Goal: Find specific fact: Find contact information

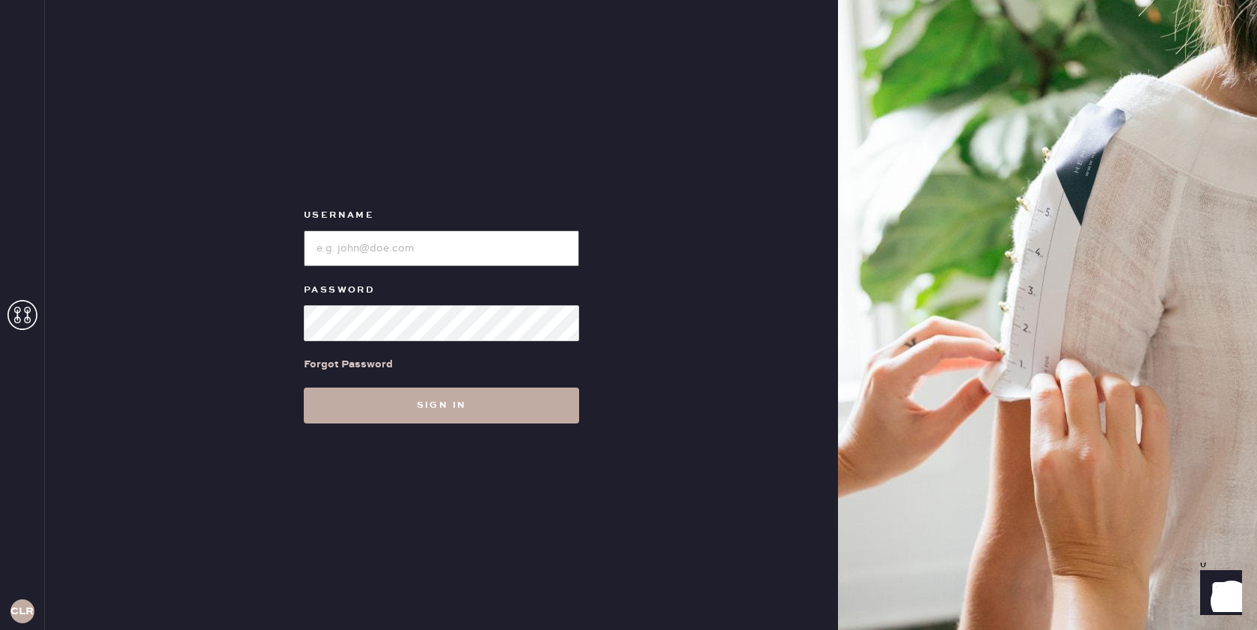
type input "[EMAIL_ADDRESS][DOMAIN_NAME]"
click at [467, 412] on button "Sign in" at bounding box center [441, 406] width 275 height 36
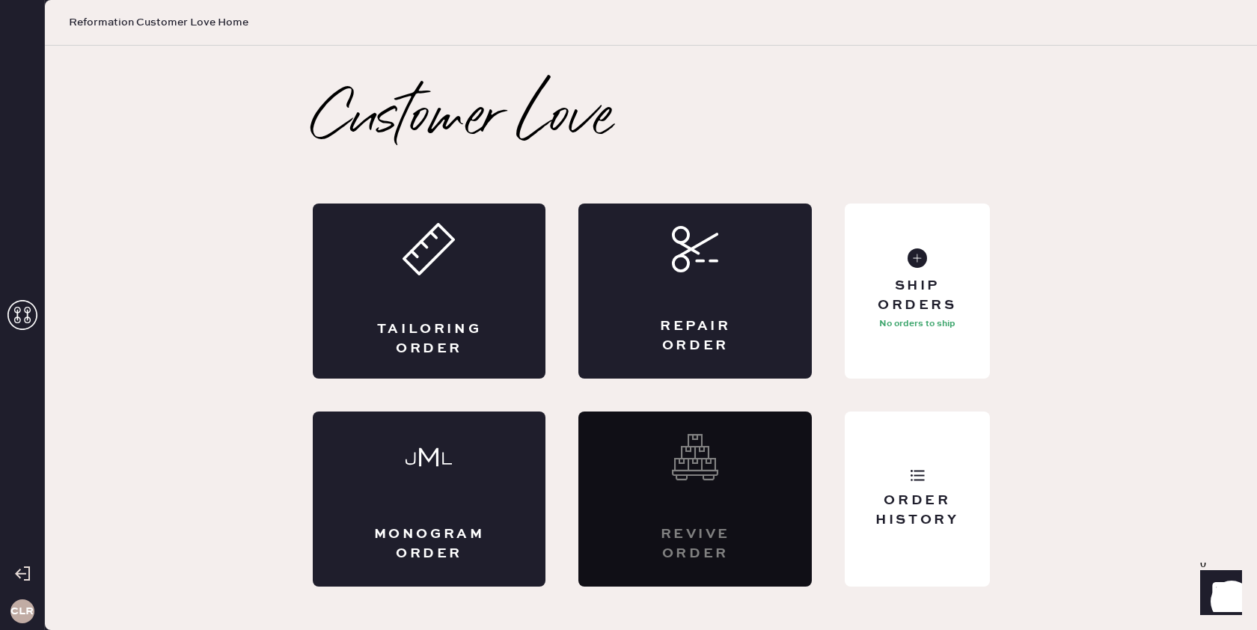
click at [35, 317] on icon at bounding box center [22, 315] width 30 height 30
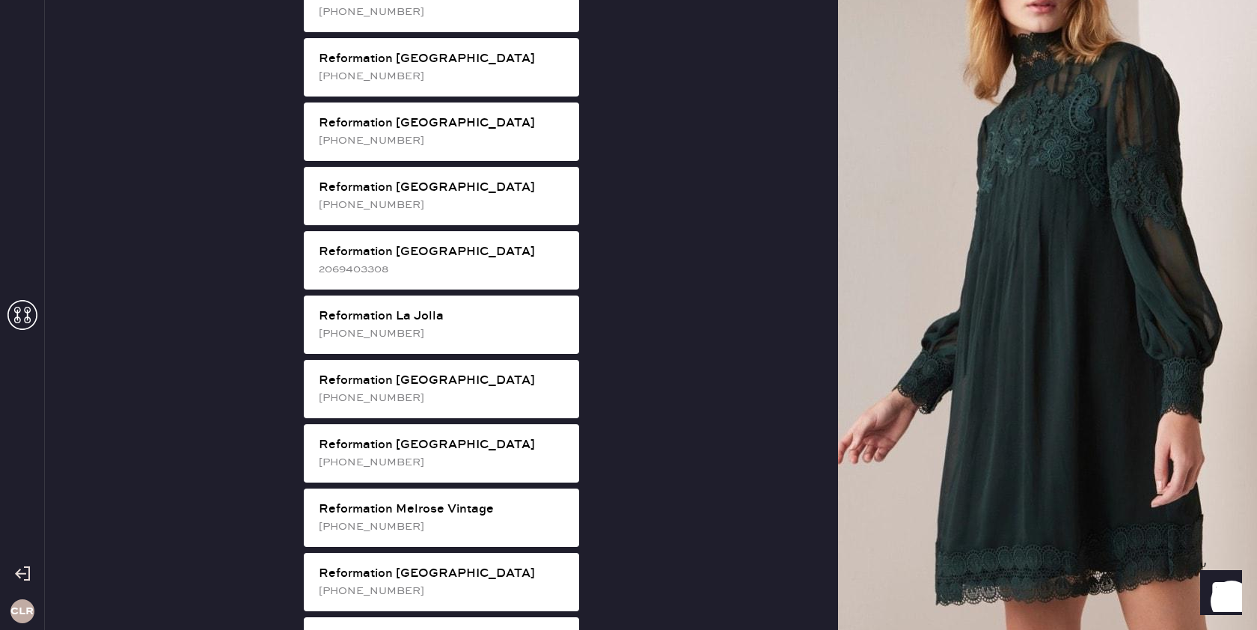
scroll to position [1251, 0]
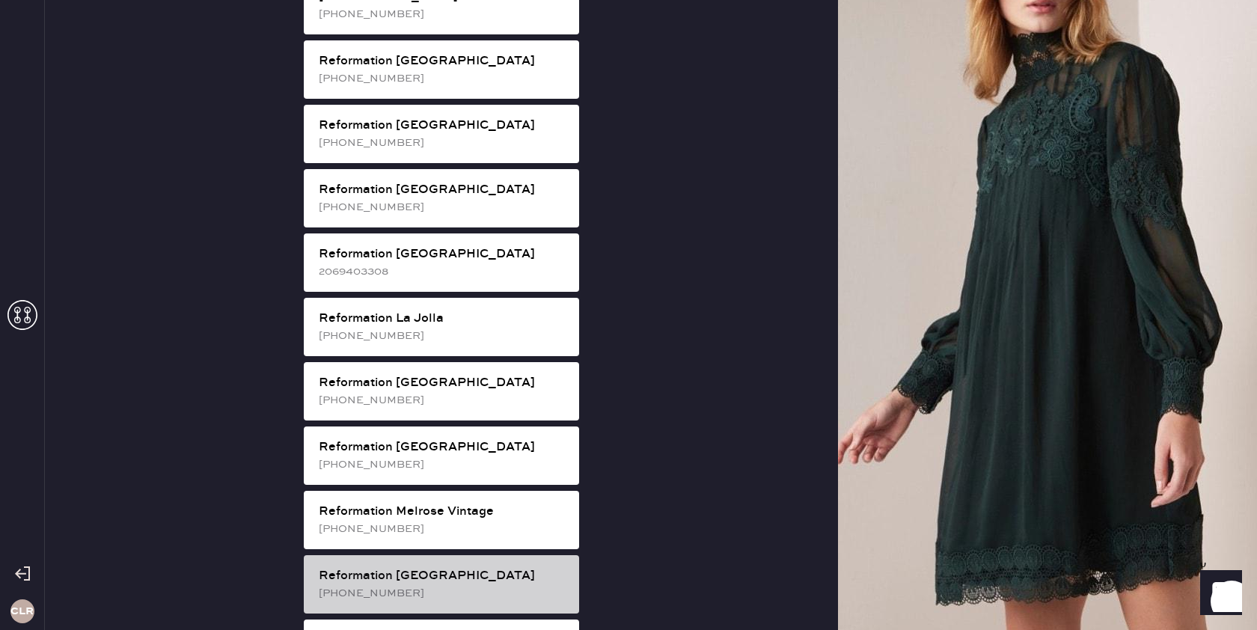
click at [401, 567] on div "Reformation [GEOGRAPHIC_DATA]" at bounding box center [443, 576] width 248 height 18
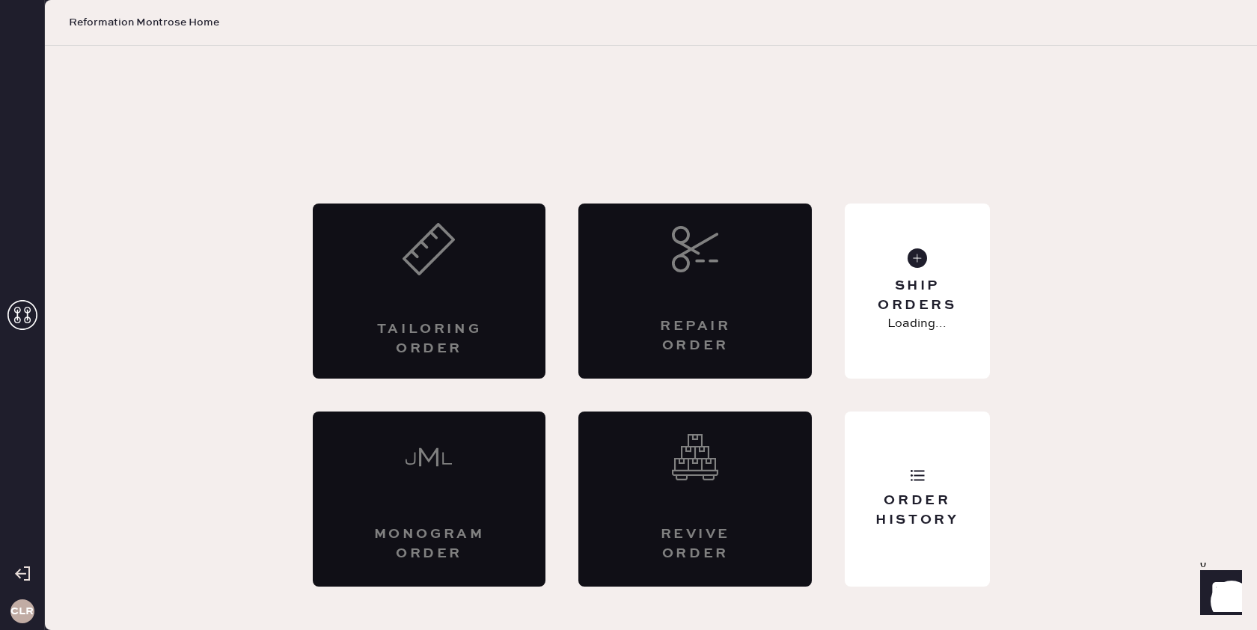
scroll to position [0, 0]
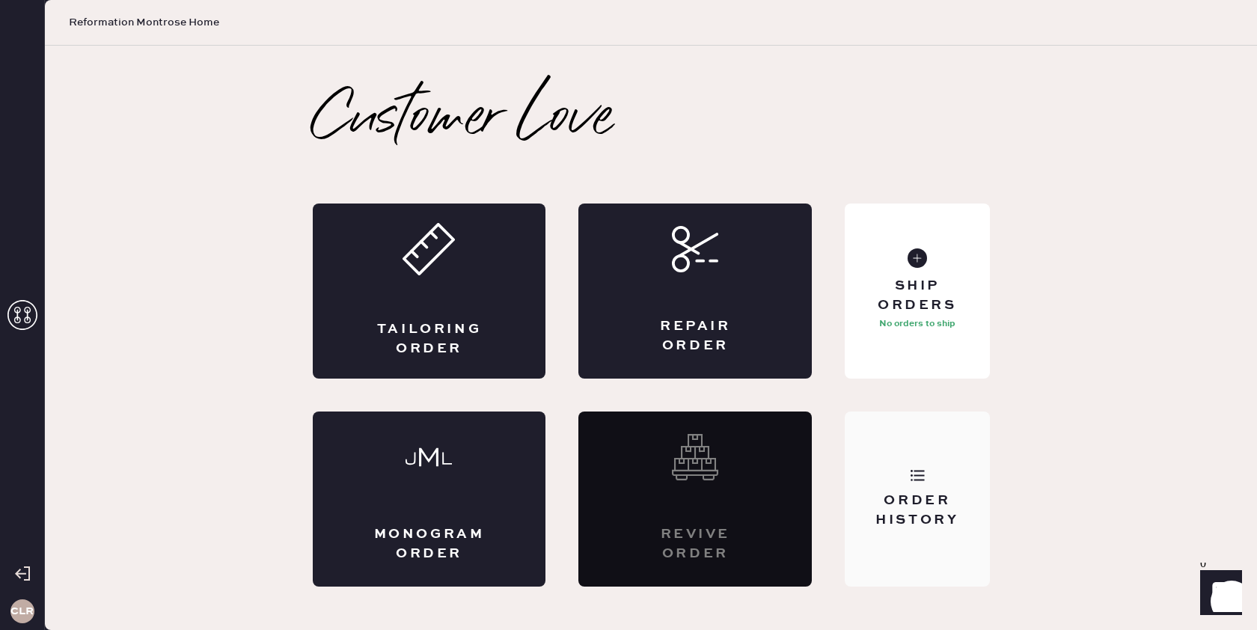
click at [893, 492] on div "Order History" at bounding box center [917, 510] width 120 height 37
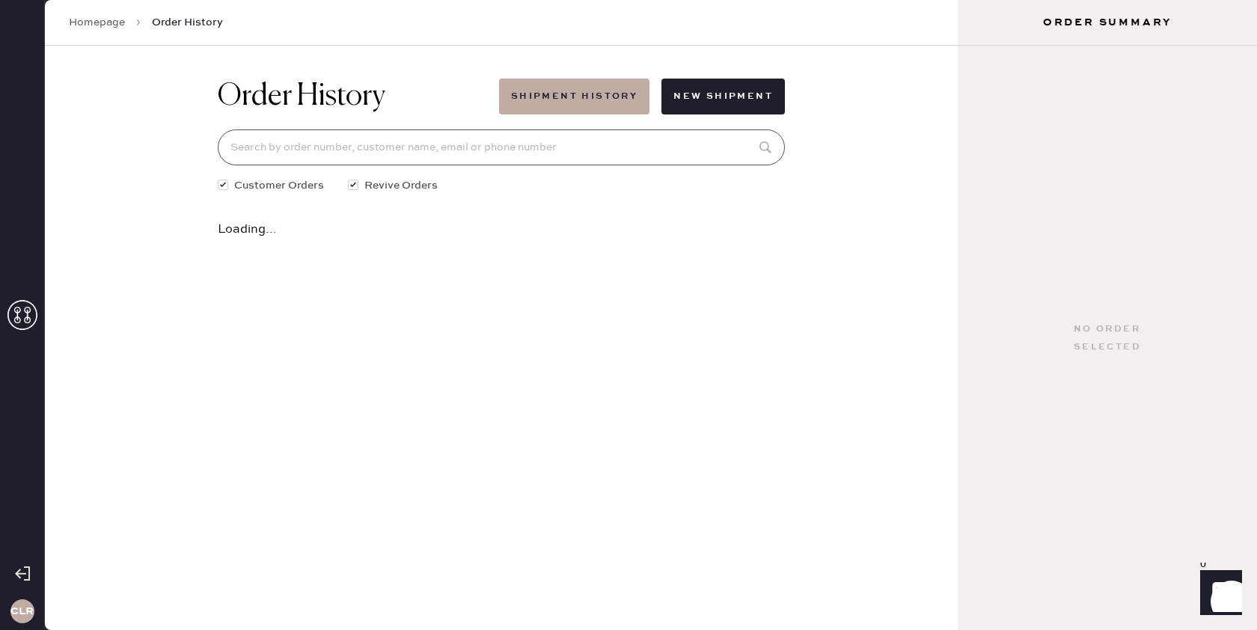
click at [593, 147] on input at bounding box center [501, 147] width 567 height 36
paste input "82940"
type input "82940"
click at [337, 227] on div "Order #82940: [PERSON_NAME]" at bounding box center [488, 227] width 510 height 18
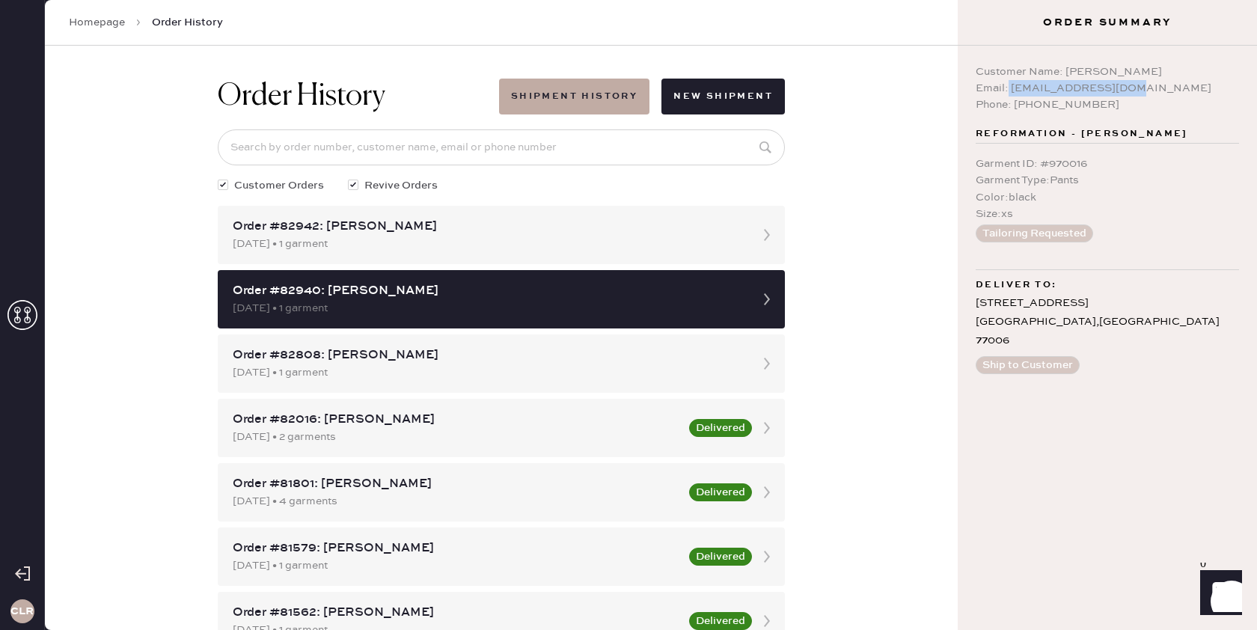
drag, startPoint x: 1104, startPoint y: 88, endPoint x: 1019, endPoint y: 89, distance: 84.6
click at [1007, 89] on div "Email: [EMAIL_ADDRESS][DOMAIN_NAME]" at bounding box center [1107, 88] width 263 height 16
click at [1167, 92] on div "Email: [EMAIL_ADDRESS][DOMAIN_NAME]" at bounding box center [1107, 88] width 263 height 16
drag, startPoint x: 1010, startPoint y: 91, endPoint x: 1128, endPoint y: 92, distance: 118.2
click at [1128, 92] on div "Email: [EMAIL_ADDRESS][DOMAIN_NAME]" at bounding box center [1107, 88] width 263 height 16
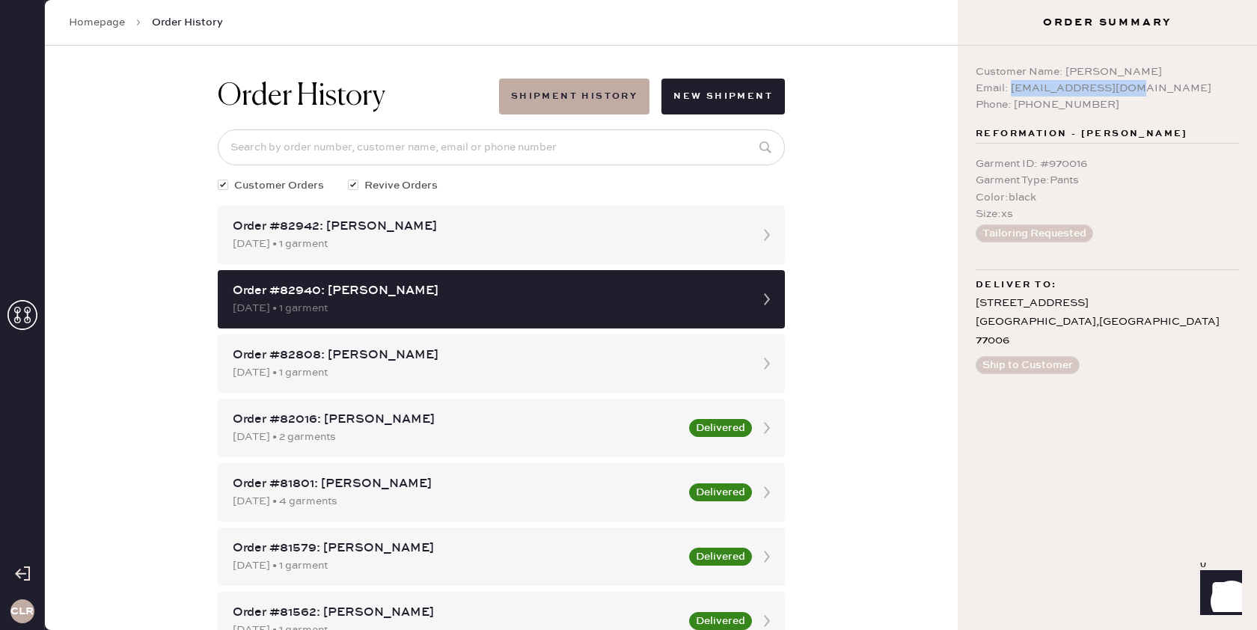
copy div "[EMAIL_ADDRESS][DOMAIN_NAME]"
click at [1012, 82] on div "Email: [EMAIL_ADDRESS][DOMAIN_NAME]" at bounding box center [1107, 88] width 263 height 16
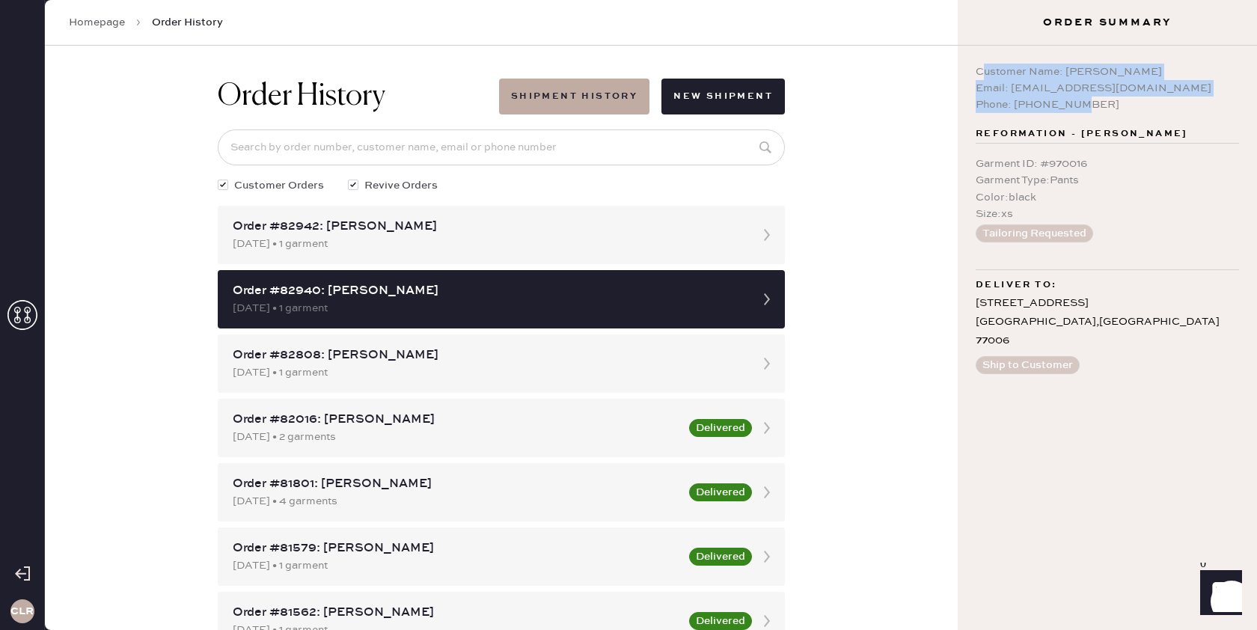
drag, startPoint x: 1065, startPoint y: 94, endPoint x: 1023, endPoint y: 80, distance: 44.0
click at [1096, 100] on div "Customer Name: [PERSON_NAME] Email: [EMAIL_ADDRESS][DOMAIN_NAME] Phone: [PHONE_…" at bounding box center [1107, 88] width 263 height 49
drag, startPoint x: 1023, startPoint y: 80, endPoint x: 989, endPoint y: 72, distance: 34.7
click at [1023, 80] on div "Email: [EMAIL_ADDRESS][DOMAIN_NAME]" at bounding box center [1107, 88] width 263 height 16
drag, startPoint x: 976, startPoint y: 73, endPoint x: 1088, endPoint y: 93, distance: 114.0
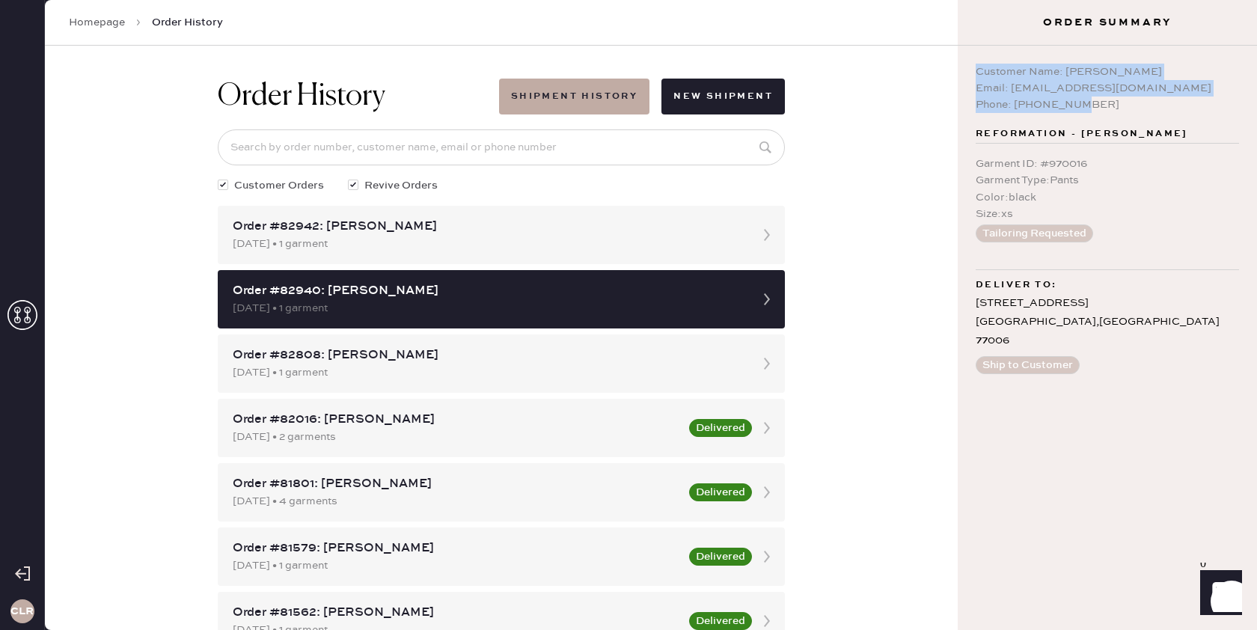
click at [1105, 102] on div "Customer Name: [PERSON_NAME] Email: [EMAIL_ADDRESS][DOMAIN_NAME] Phone: [PHONE_…" at bounding box center [1107, 88] width 263 height 49
copy div "Customer Name: [PERSON_NAME] Email: [EMAIL_ADDRESS][DOMAIN_NAME] Phone: [PHONE_…"
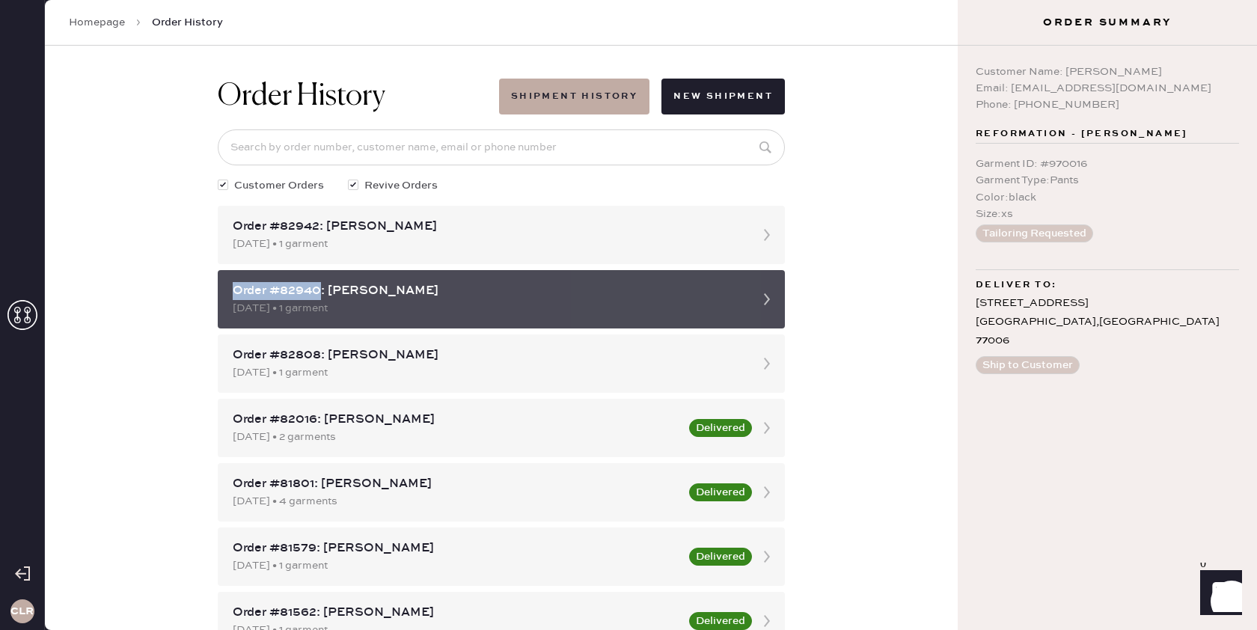
drag, startPoint x: 317, startPoint y: 291, endPoint x: 223, endPoint y: 294, distance: 93.6
click at [223, 294] on div "Order #82940: [PERSON_NAME] [DATE] • 1 garment" at bounding box center [501, 299] width 567 height 58
copy div "Order #82940"
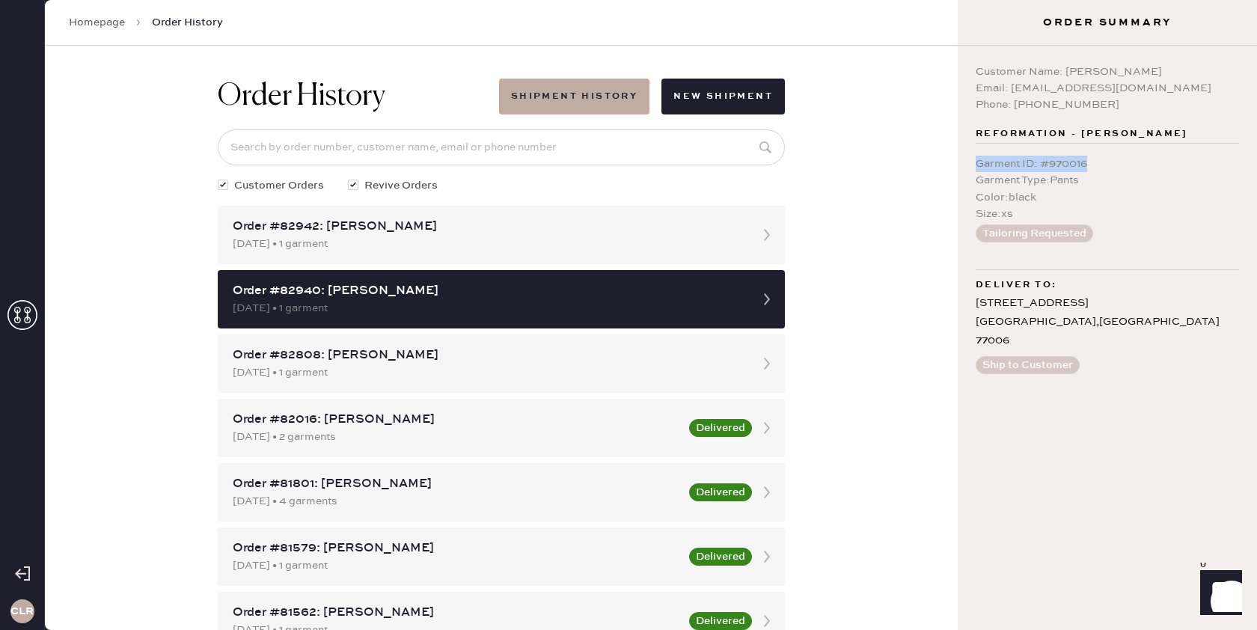
drag, startPoint x: 1090, startPoint y: 164, endPoint x: 994, endPoint y: 165, distance: 95.8
click at [974, 166] on div "Customer Name: [PERSON_NAME] Email: [EMAIL_ADDRESS][DOMAIN_NAME] Phone: [PHONE_…" at bounding box center [1107, 338] width 299 height 584
copy div "Garment ID : # 970016"
